Goal: Task Accomplishment & Management: Manage account settings

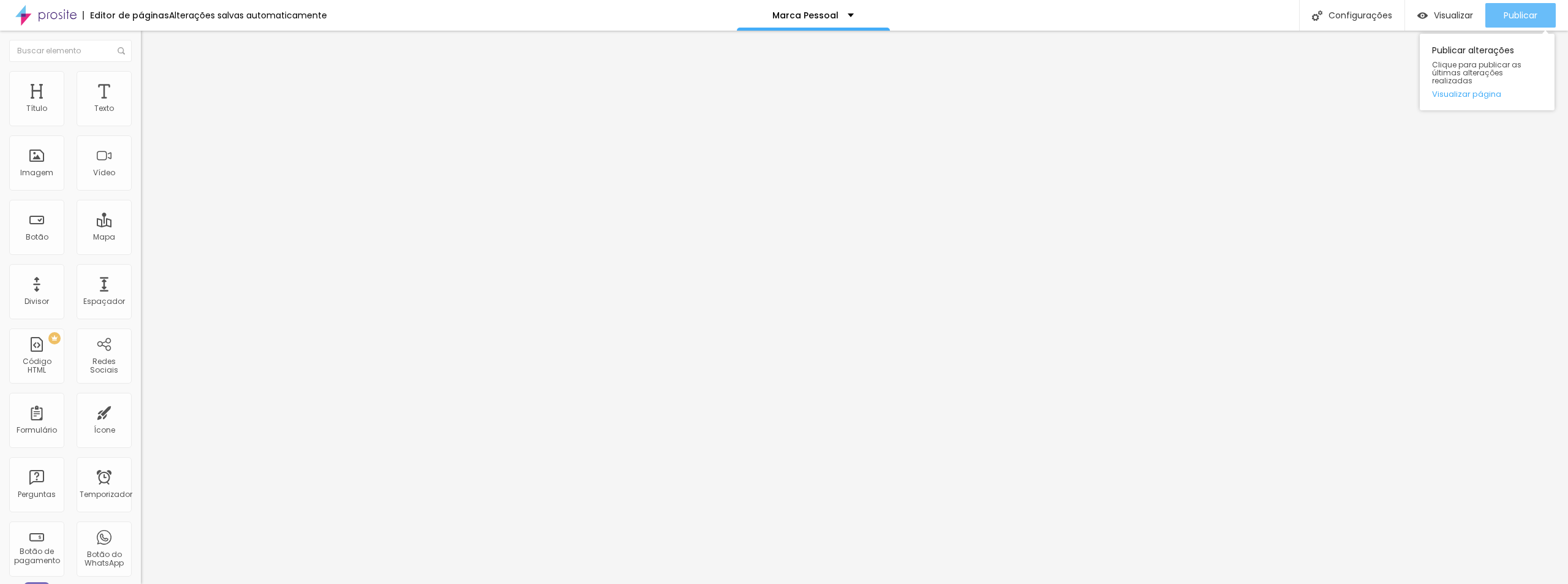
click at [1504, 14] on font "Publicar" at bounding box center [1520, 15] width 34 height 12
